Goal: Task Accomplishment & Management: Complete application form

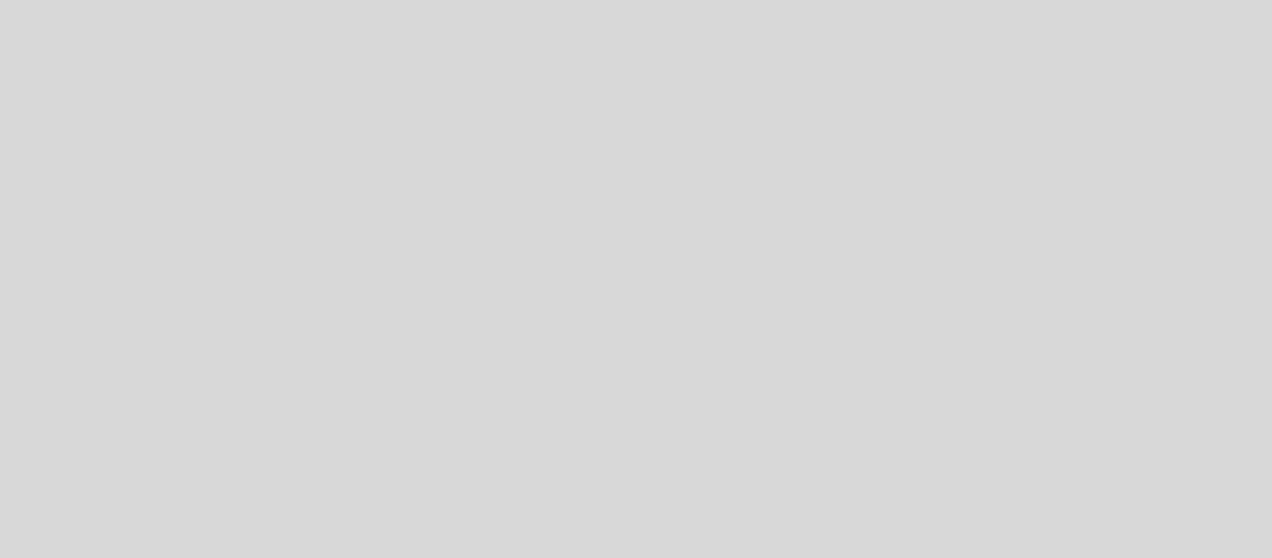
select select "pt"
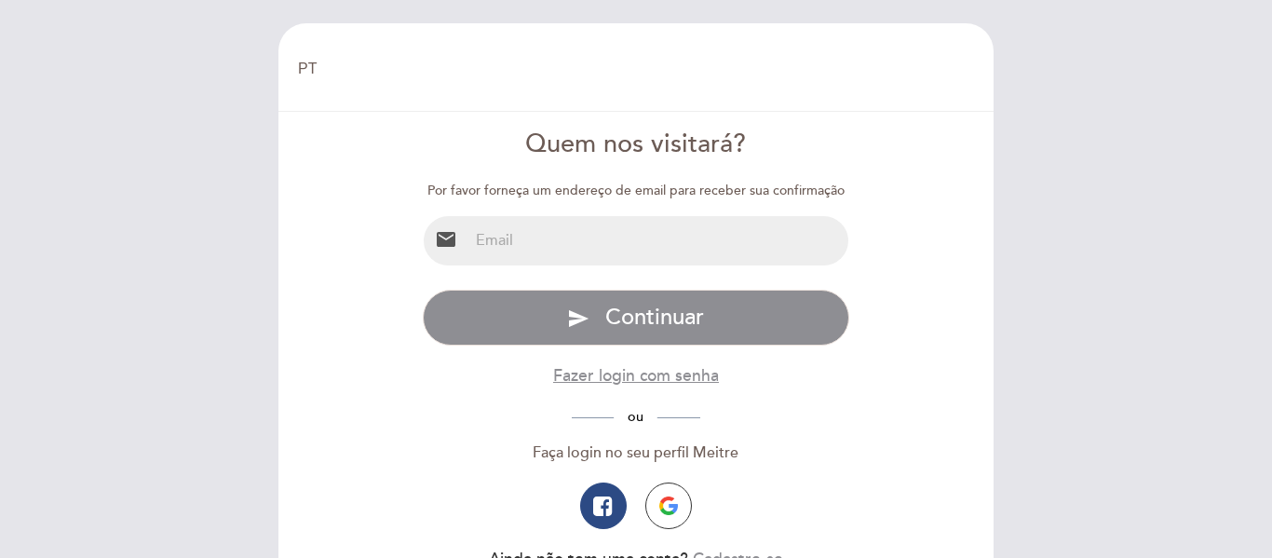
click at [617, 250] on input "email" at bounding box center [658, 240] width 381 height 49
type input "[EMAIL_ADDRESS][DOMAIN_NAME]"
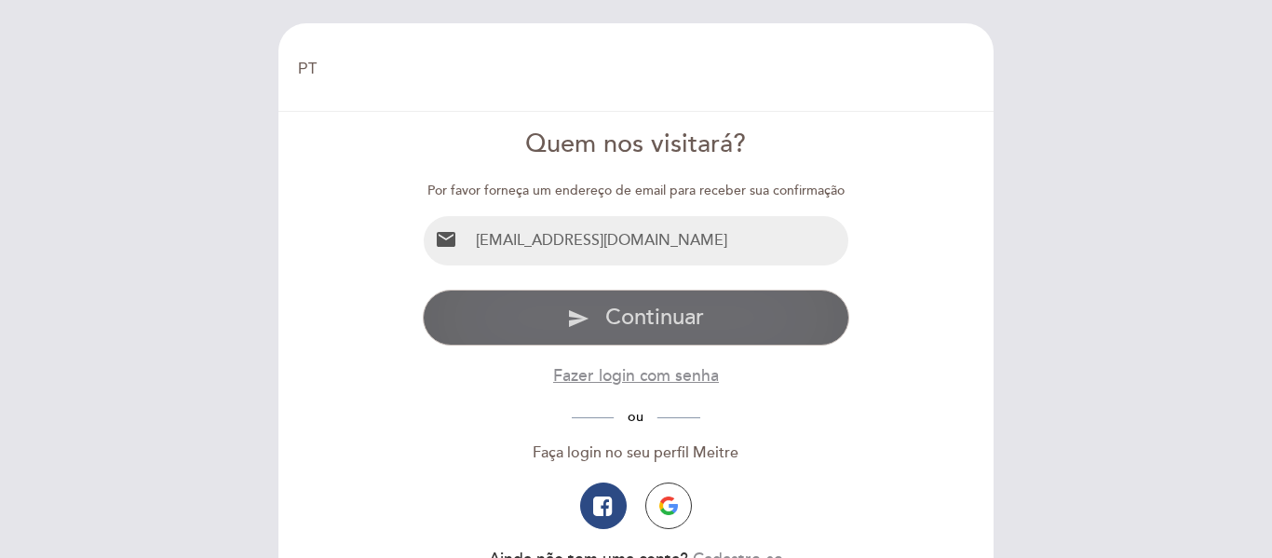
click at [640, 317] on span "Continuar" at bounding box center [654, 317] width 99 height 27
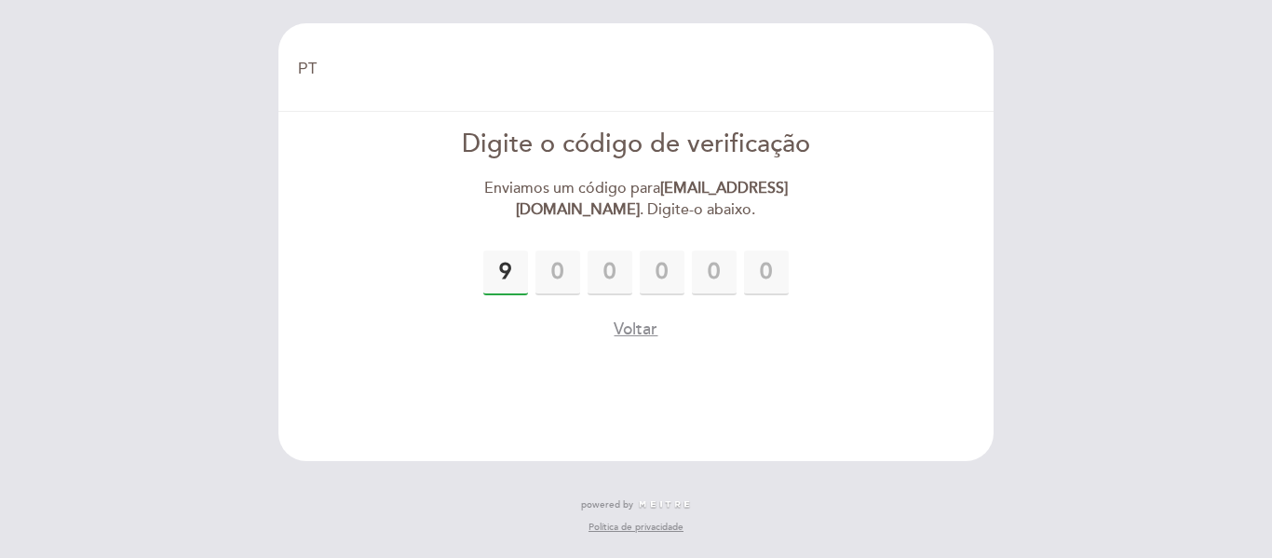
type input "9"
type input "3"
type input "0"
type input "5"
type input "8"
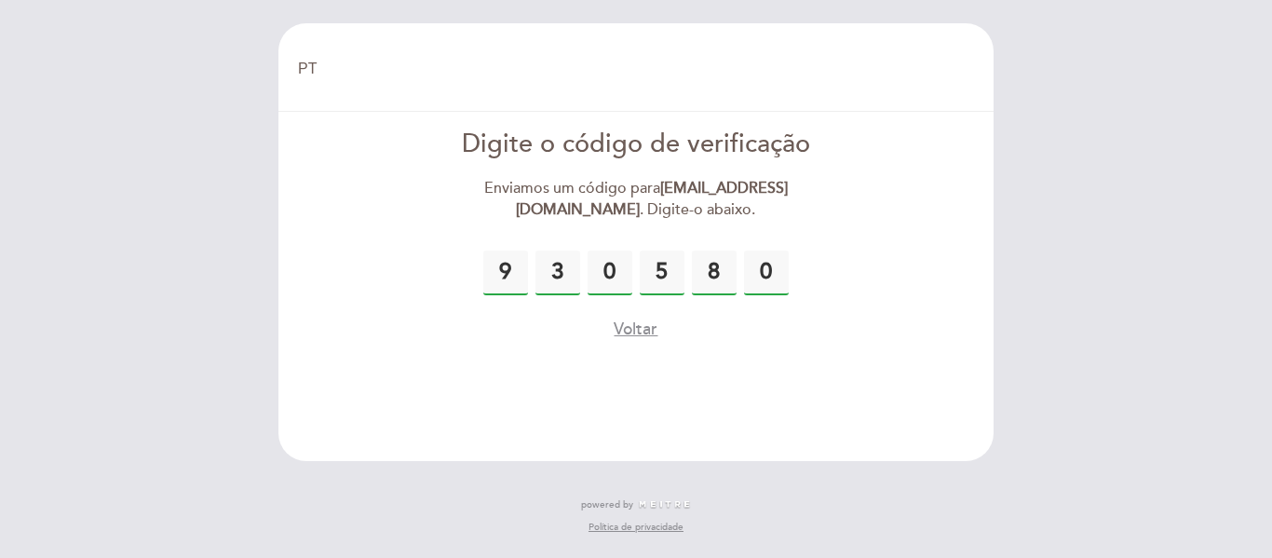
type input "0"
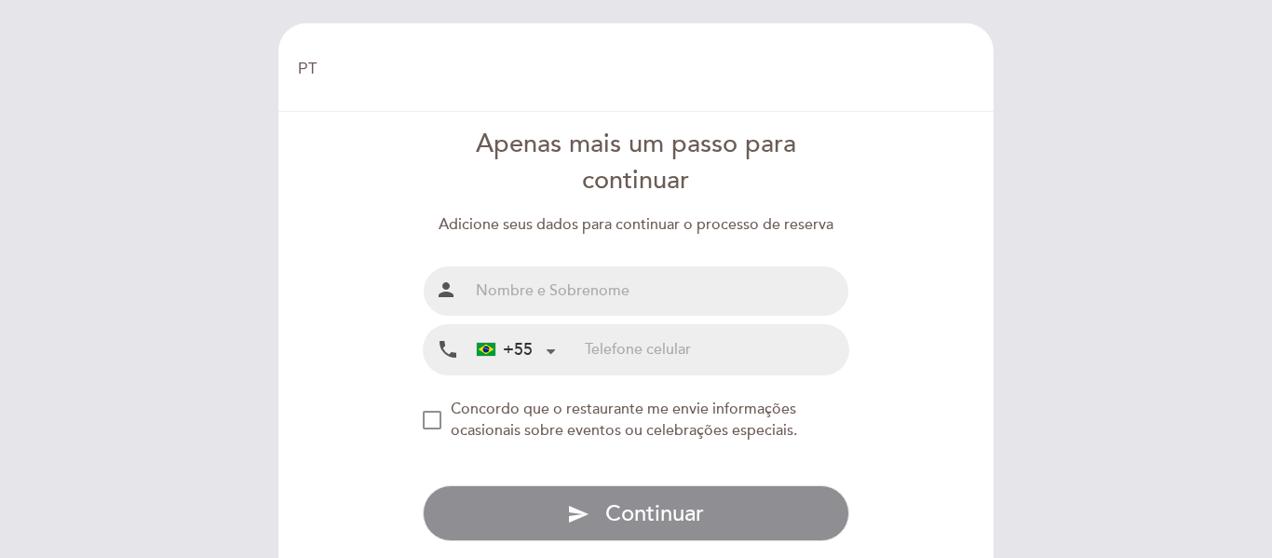
click at [617, 291] on input "text" at bounding box center [658, 290] width 381 height 49
click at [551, 286] on input "[PERSON_NAME]" at bounding box center [658, 290] width 381 height 49
type input "[PERSON_NAME]"
click at [637, 349] on input "tel" at bounding box center [716, 349] width 263 height 49
type input "19981289089"
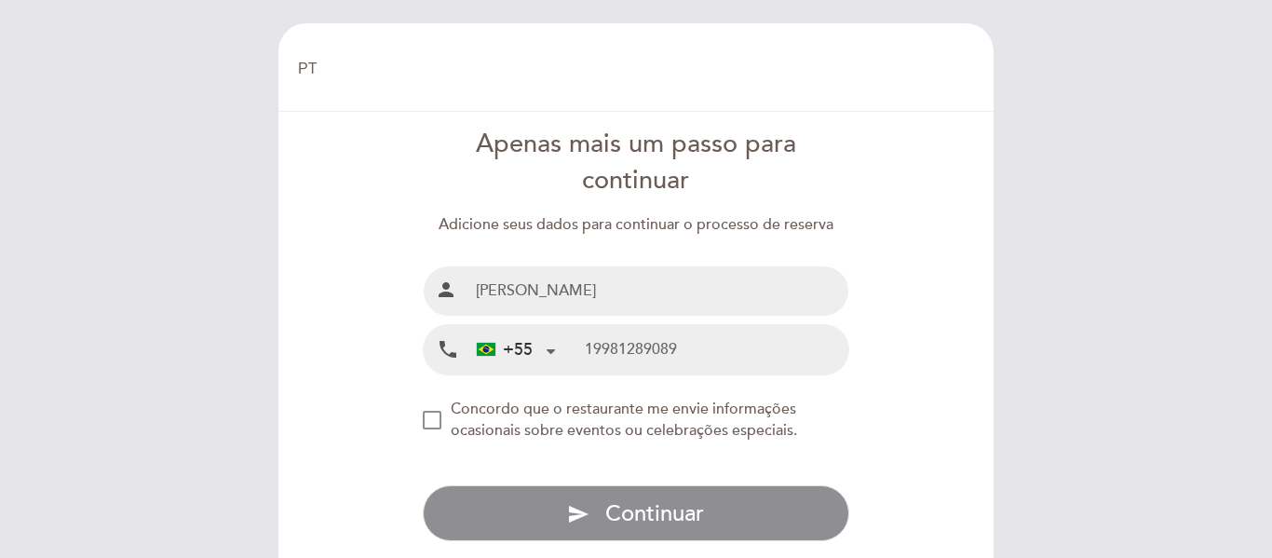
click at [583, 295] on input "[PERSON_NAME]" at bounding box center [658, 290] width 381 height 49
type input "[PERSON_NAME] [PERSON_NAME]"
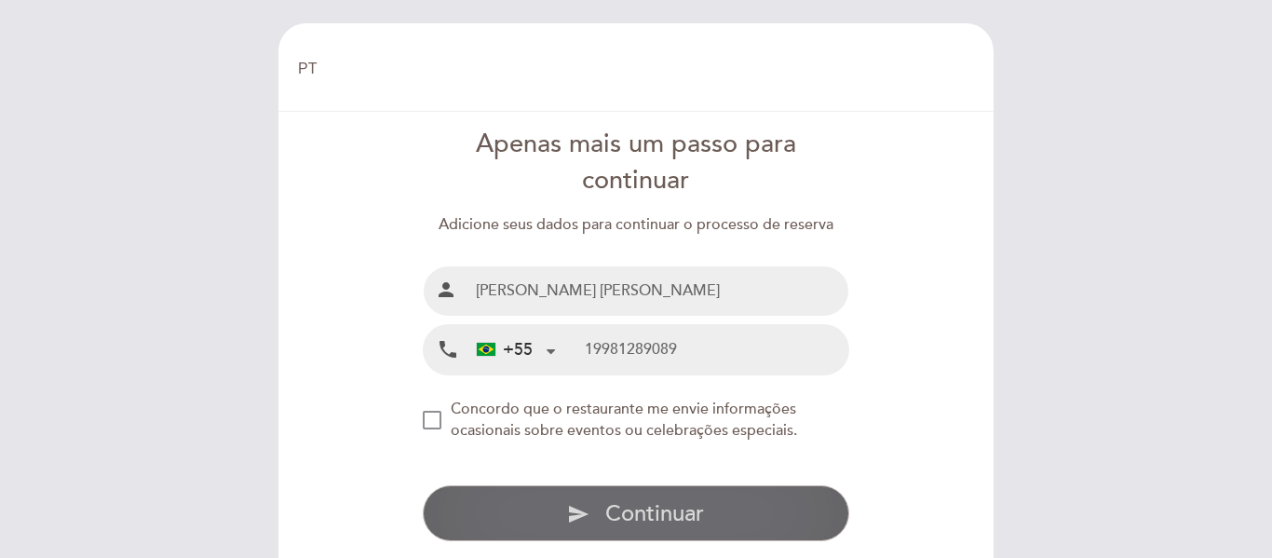
click at [653, 506] on span "Continuar" at bounding box center [654, 513] width 99 height 27
